Goal: Check status: Check status

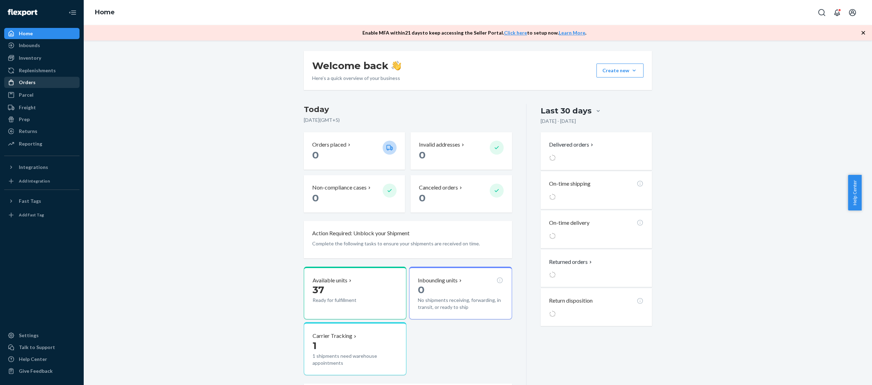
click at [38, 84] on div "Orders" at bounding box center [42, 82] width 74 height 10
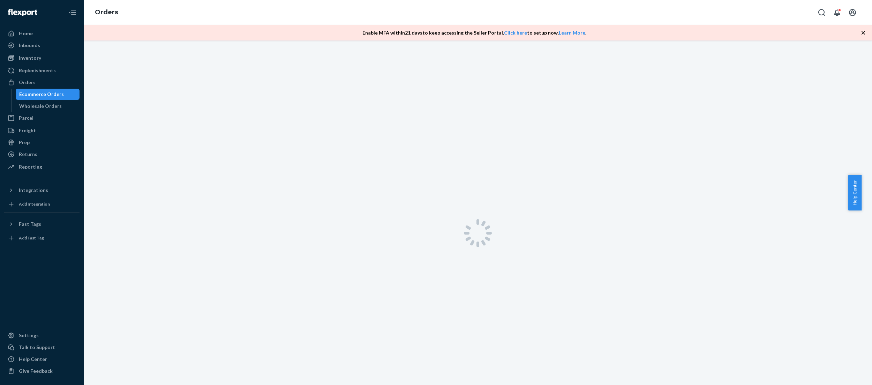
click at [63, 97] on div "Ecommerce Orders" at bounding box center [47, 94] width 63 height 10
click at [62, 105] on div "Wholesale Orders" at bounding box center [47, 106] width 63 height 10
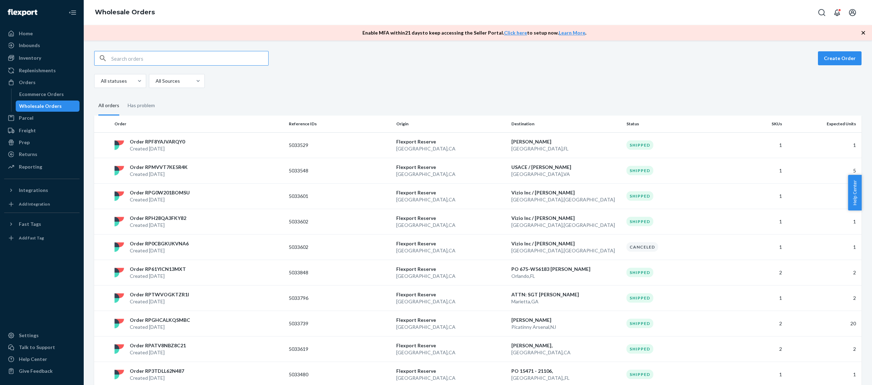
click at [194, 58] on input "text" at bounding box center [189, 58] width 157 height 14
paste input "5033882"
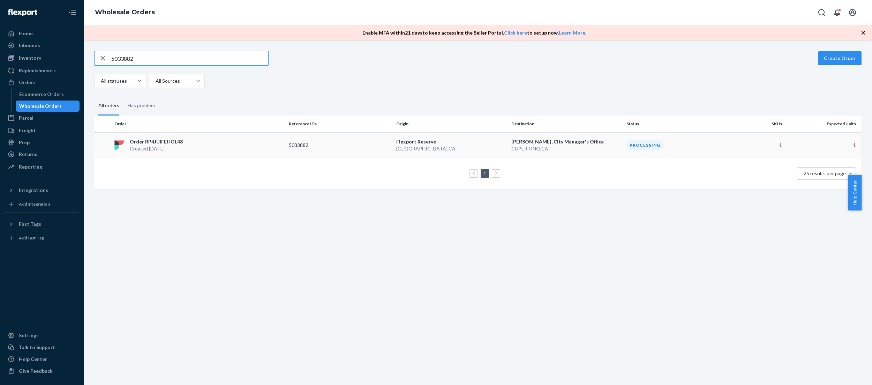
type input "5033882"
click at [588, 139] on p "[PERSON_NAME], City Manager's Office" at bounding box center [565, 141] width 109 height 7
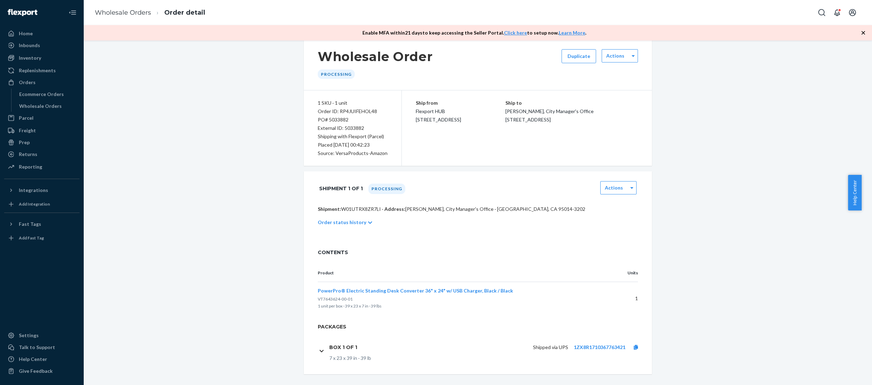
scroll to position [20, 0]
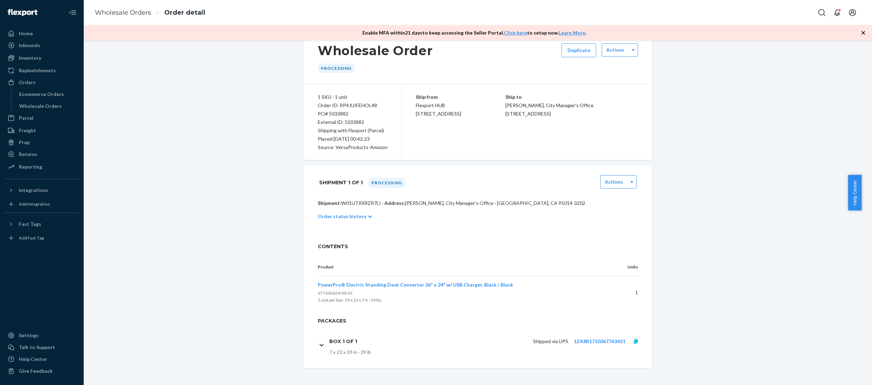
click at [634, 340] on icon at bounding box center [636, 341] width 4 height 5
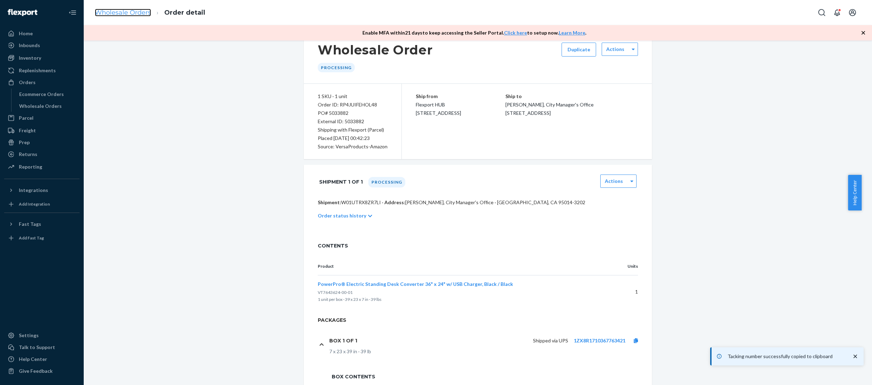
click at [131, 14] on link "Wholesale Orders" at bounding box center [123, 13] width 56 height 8
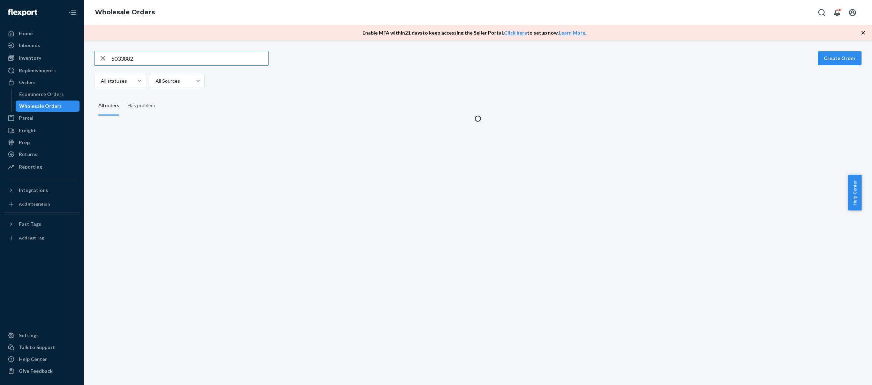
click at [177, 59] on input "5033882" at bounding box center [189, 58] width 157 height 14
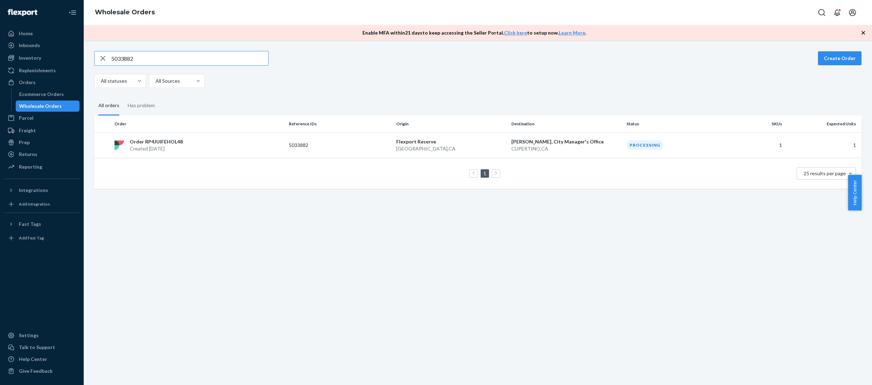
click at [177, 59] on input "5033882" at bounding box center [189, 58] width 157 height 14
type input "5033733"
click at [626, 146] on div "Shipped" at bounding box center [639, 144] width 27 height 9
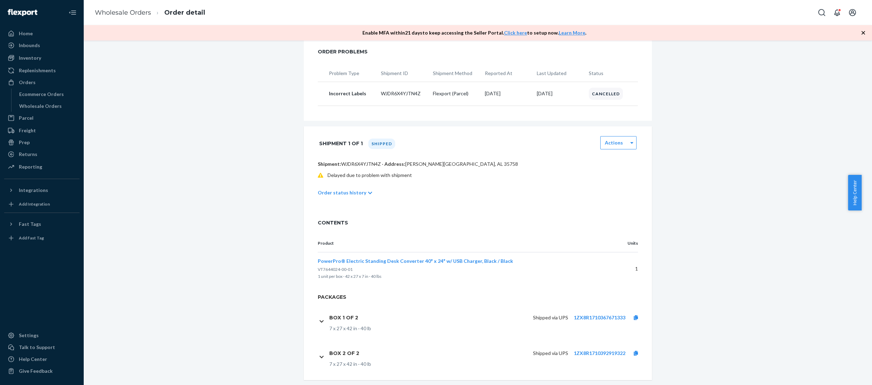
scroll to position [169, 0]
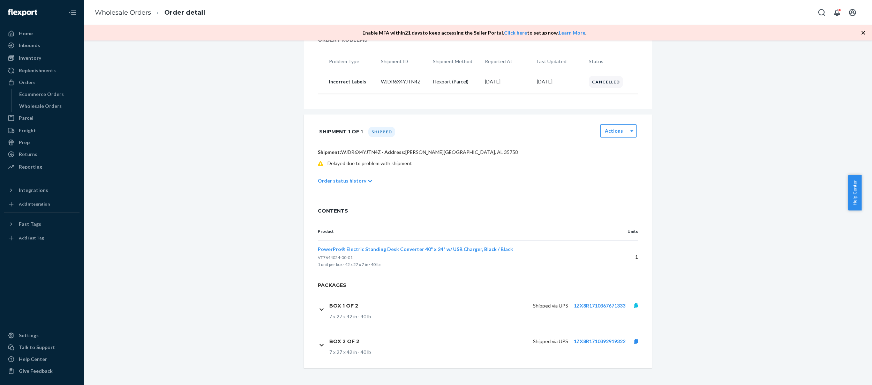
click at [634, 307] on icon at bounding box center [636, 305] width 4 height 5
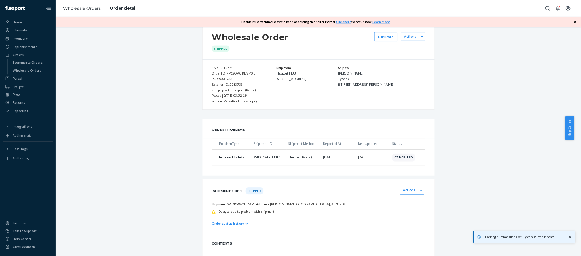
scroll to position [0, 0]
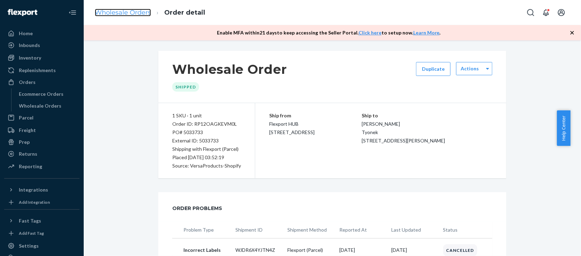
click at [121, 10] on link "Wholesale Orders" at bounding box center [123, 13] width 56 height 8
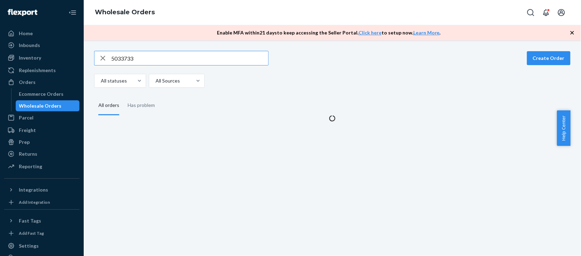
click at [159, 58] on input "5033733" at bounding box center [189, 58] width 157 height 14
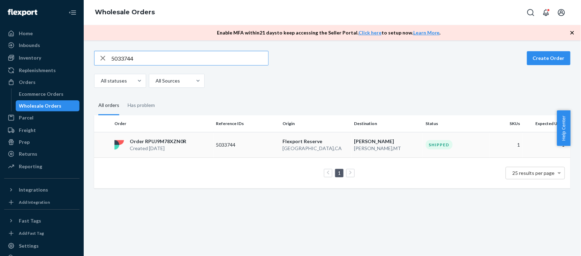
type input "5033744"
click at [429, 148] on div "Shipped" at bounding box center [439, 144] width 27 height 9
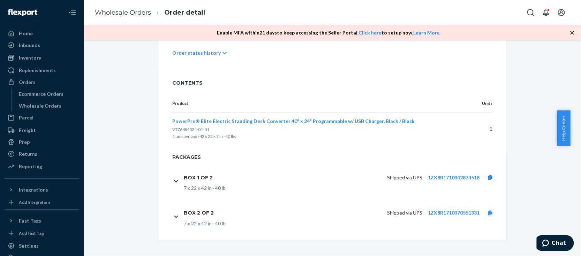
scroll to position [297, 0]
click at [116, 13] on link "Wholesale Orders" at bounding box center [123, 13] width 56 height 8
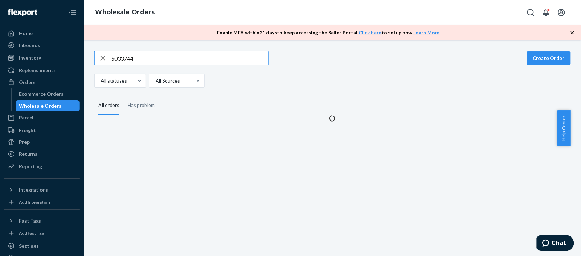
click at [171, 58] on input "5033744" at bounding box center [189, 58] width 157 height 14
type input "5033745"
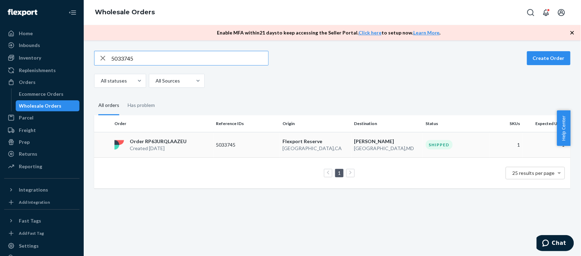
click at [456, 150] on td "Shipped" at bounding box center [456, 144] width 67 height 25
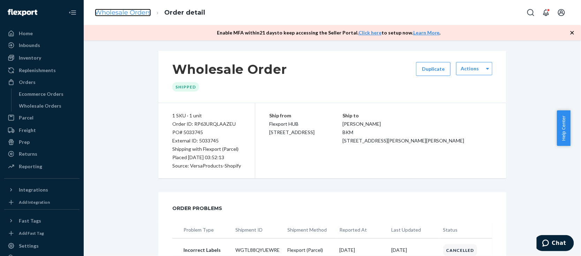
click at [118, 9] on link "Wholesale Orders" at bounding box center [123, 13] width 56 height 8
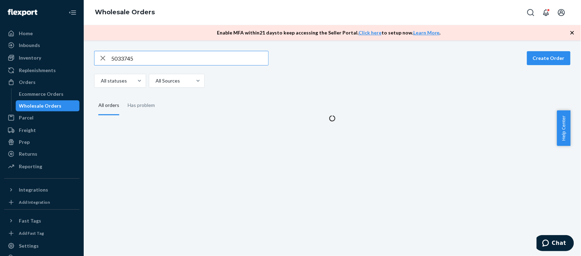
click at [160, 61] on input "5033745" at bounding box center [189, 58] width 157 height 14
type input "5033760"
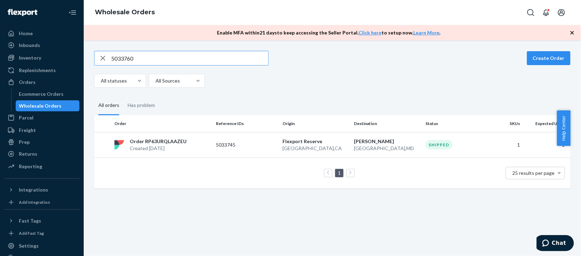
click at [428, 143] on div "Shipped" at bounding box center [439, 144] width 27 height 9
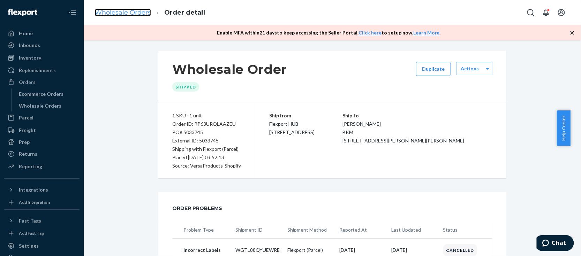
click at [134, 14] on link "Wholesale Orders" at bounding box center [123, 13] width 56 height 8
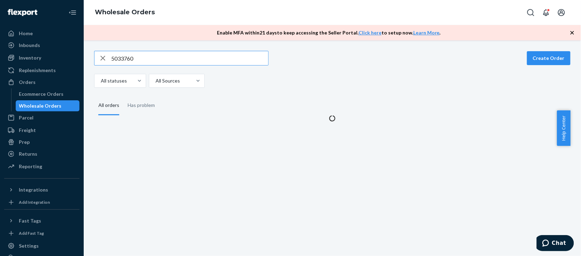
click at [158, 57] on input "5033760" at bounding box center [189, 58] width 157 height 14
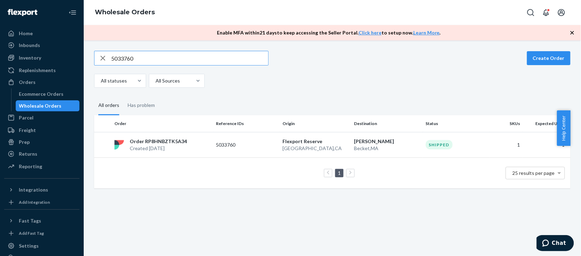
click at [158, 57] on input "5033760" at bounding box center [189, 58] width 157 height 14
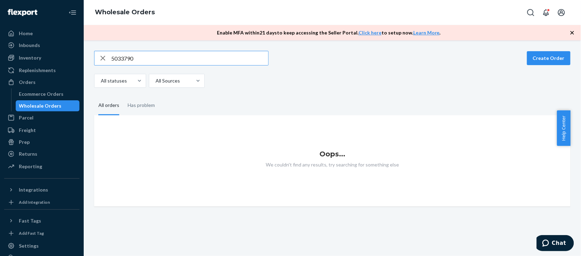
click at [142, 59] on input "5033790" at bounding box center [189, 58] width 157 height 14
paste input "4"
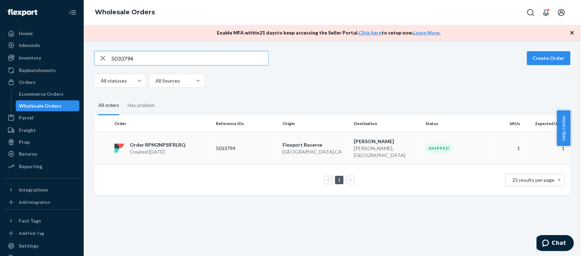
type input "5033794"
click at [431, 152] on td "Shipped" at bounding box center [456, 148] width 67 height 32
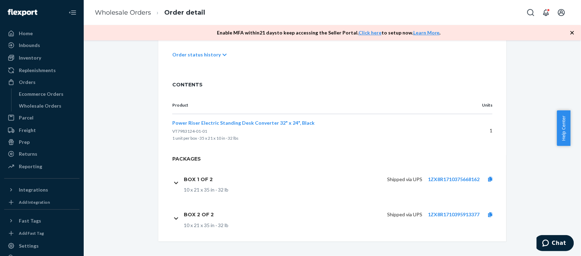
scroll to position [297, 0]
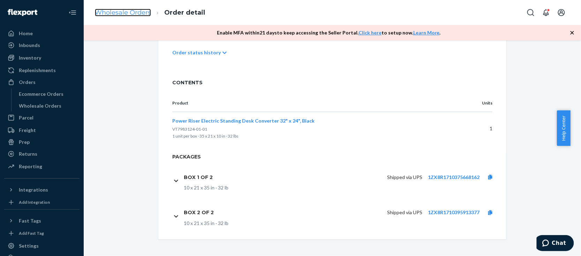
click at [134, 14] on link "Wholesale Orders" at bounding box center [123, 13] width 56 height 8
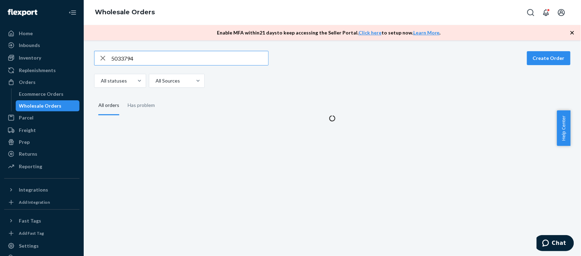
click at [150, 58] on input "5033794" at bounding box center [189, 58] width 157 height 14
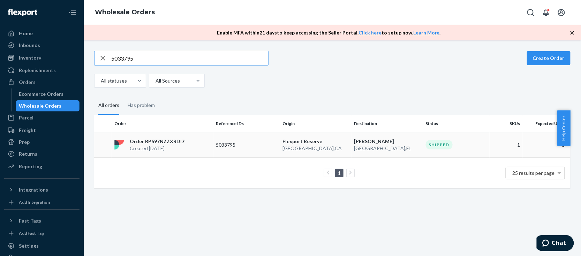
type input "5033795"
click at [385, 141] on p "[PERSON_NAME]" at bounding box center [387, 141] width 66 height 7
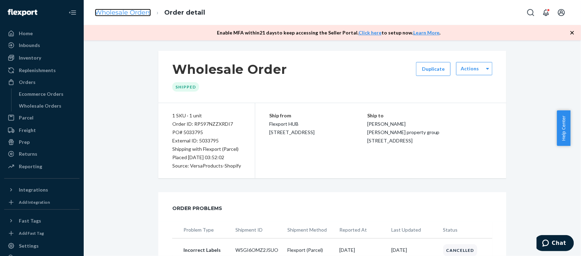
click at [125, 11] on link "Wholesale Orders" at bounding box center [123, 13] width 56 height 8
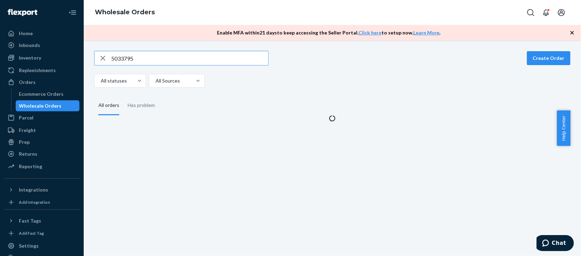
click at [138, 56] on input "5033795" at bounding box center [189, 58] width 157 height 14
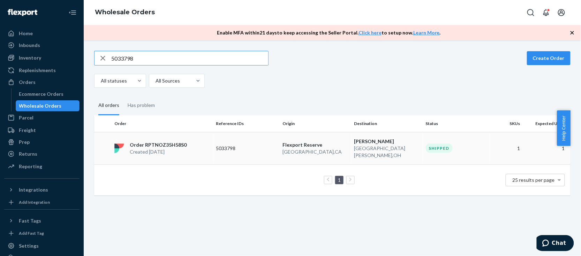
type input "5033798"
click at [450, 144] on div "Shipped" at bounding box center [456, 148] width 61 height 9
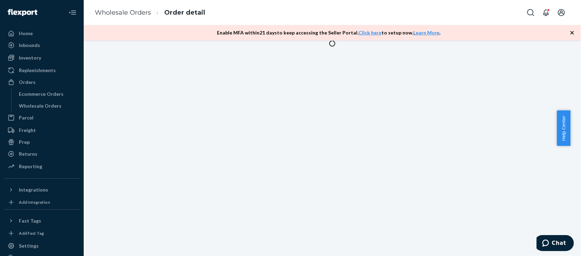
click at [573, 33] on icon "button" at bounding box center [572, 32] width 3 height 3
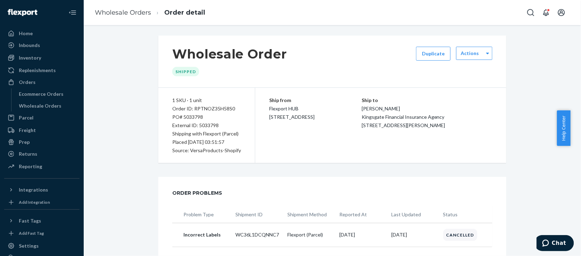
drag, startPoint x: 223, startPoint y: 13, endPoint x: 55, endPoint y: 13, distance: 167.7
click at [55, 13] on div "Home Inbounds Shipping Plans Problems Inventory Products Replenishments Orders …" at bounding box center [290, 128] width 581 height 256
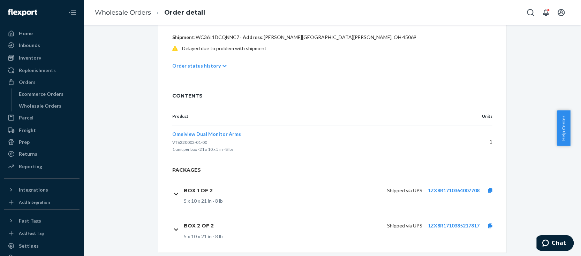
scroll to position [281, 0]
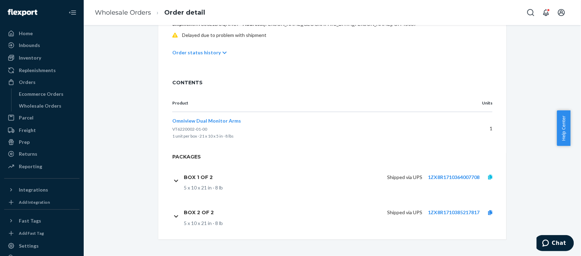
click at [488, 178] on icon at bounding box center [490, 177] width 4 height 5
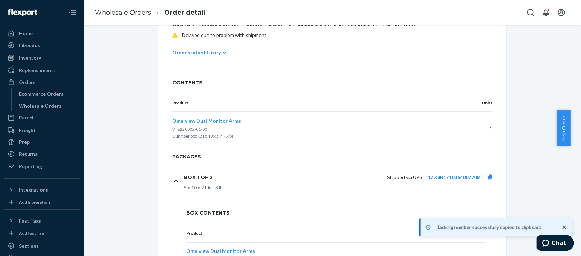
scroll to position [126, 0]
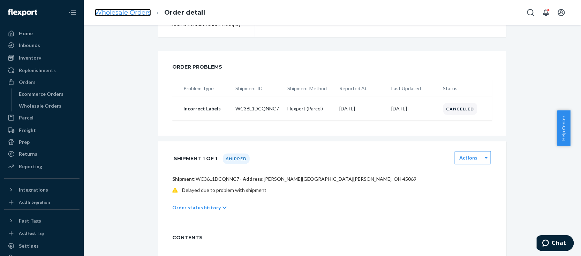
click at [125, 10] on link "Wholesale Orders" at bounding box center [123, 13] width 56 height 8
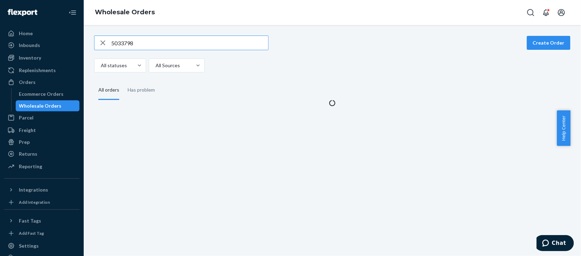
click at [159, 40] on input "5033798" at bounding box center [189, 43] width 157 height 14
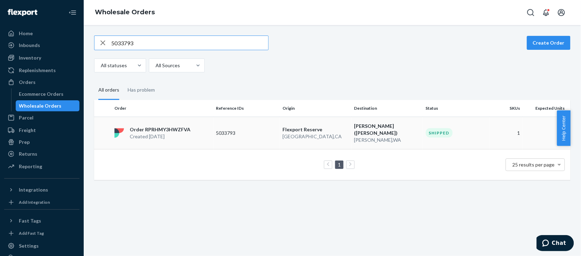
type input "5033793"
drag, startPoint x: 420, startPoint y: 128, endPoint x: 229, endPoint y: 41, distance: 209.4
click at [423, 128] on td "Shipped" at bounding box center [456, 133] width 67 height 32
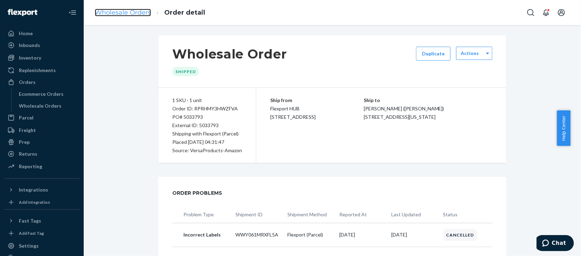
click at [138, 10] on link "Wholesale Orders" at bounding box center [123, 13] width 56 height 8
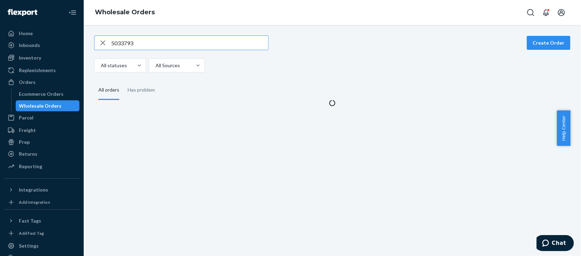
click at [149, 47] on input "5033793" at bounding box center [189, 43] width 157 height 14
click at [150, 46] on input "5033793" at bounding box center [189, 43] width 157 height 14
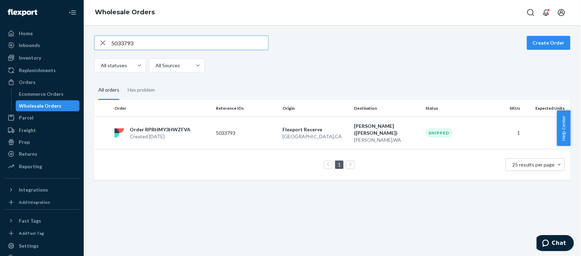
click at [150, 46] on input "5033793" at bounding box center [189, 43] width 157 height 14
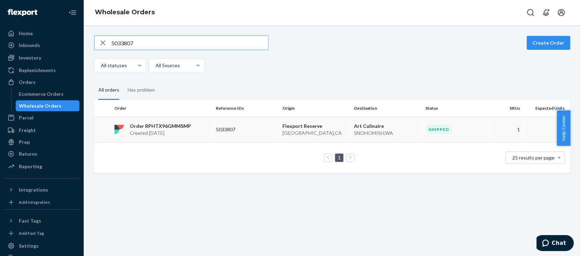
type input "5033807"
click at [434, 134] on div "Shipped" at bounding box center [439, 129] width 27 height 9
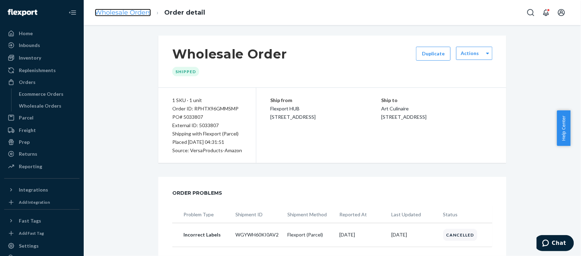
click at [137, 13] on link "Wholesale Orders" at bounding box center [123, 13] width 56 height 8
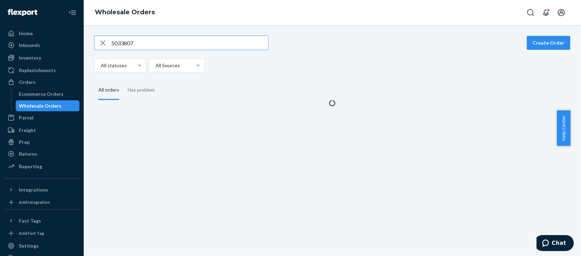
click at [149, 43] on input "5033807" at bounding box center [189, 43] width 157 height 14
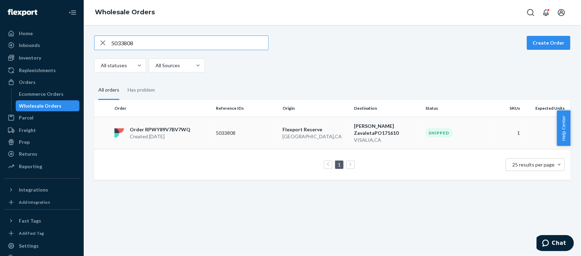
type input "5033808"
click at [438, 133] on div "Shipped" at bounding box center [439, 132] width 27 height 9
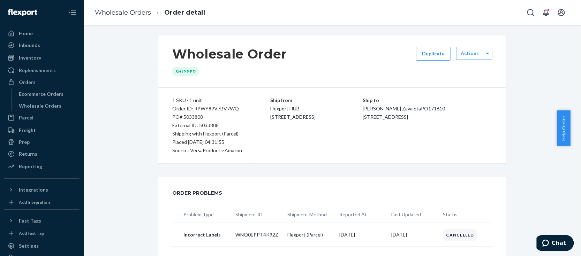
scroll to position [281, 0]
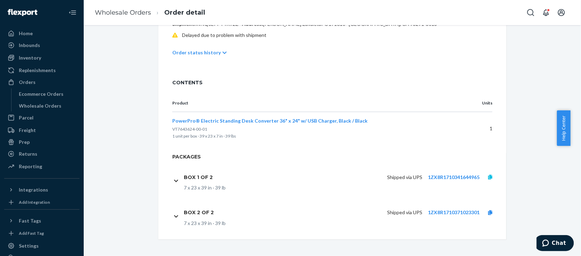
click at [488, 178] on icon at bounding box center [490, 177] width 4 height 5
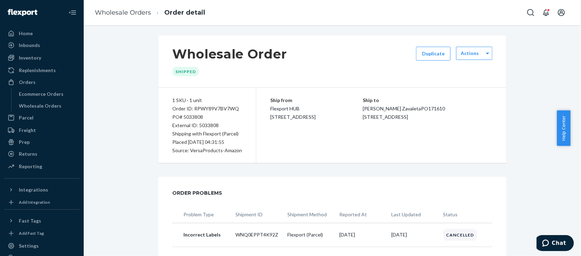
scroll to position [155, 0]
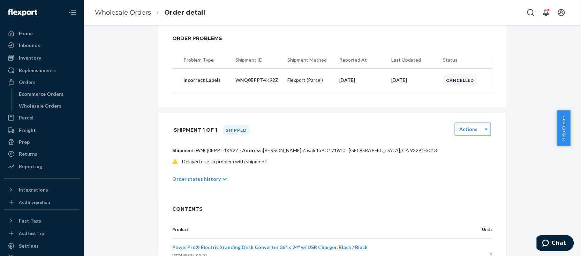
drag, startPoint x: 564, startPoint y: 120, endPoint x: 556, endPoint y: 71, distance: 48.9
click at [556, 71] on body "Home Inbounds Shipping Plans Problems Inventory Products Replenishments Orders …" at bounding box center [290, 128] width 581 height 256
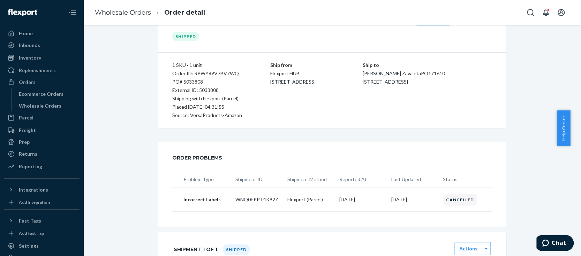
scroll to position [0, 0]
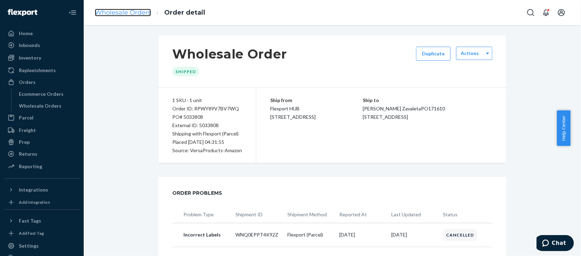
click at [133, 10] on link "Wholesale Orders" at bounding box center [123, 13] width 56 height 8
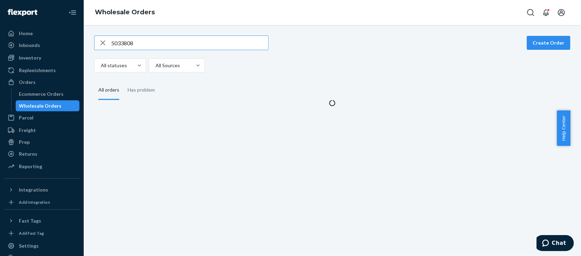
click at [167, 46] on input "5033808" at bounding box center [189, 43] width 157 height 14
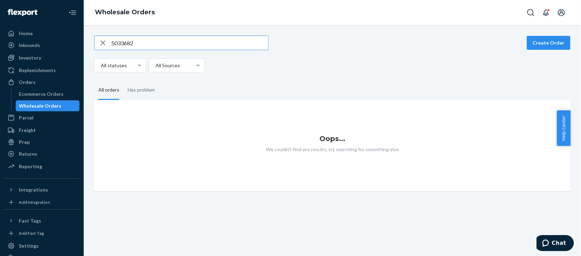
click at [159, 43] on input "5033682" at bounding box center [189, 43] width 157 height 14
paste input "0096"
type input "5030096"
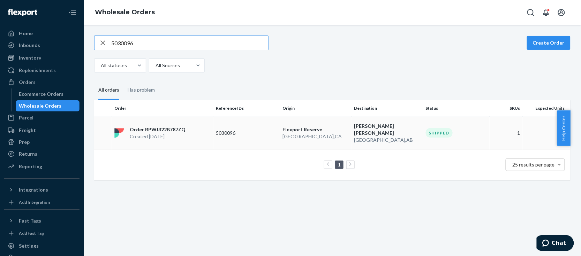
click at [449, 130] on div "Shipped" at bounding box center [456, 132] width 61 height 9
